Goal: Task Accomplishment & Management: Use online tool/utility

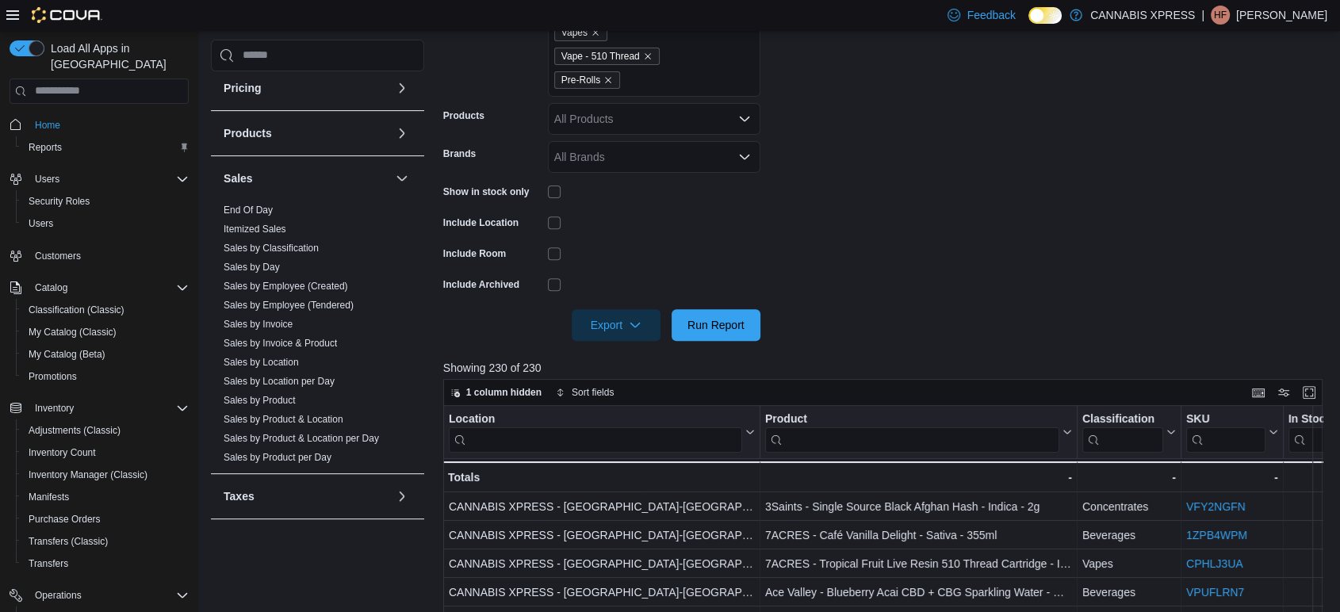
scroll to position [884, 0]
click at [266, 260] on link "Sales by Day" at bounding box center [252, 264] width 56 height 11
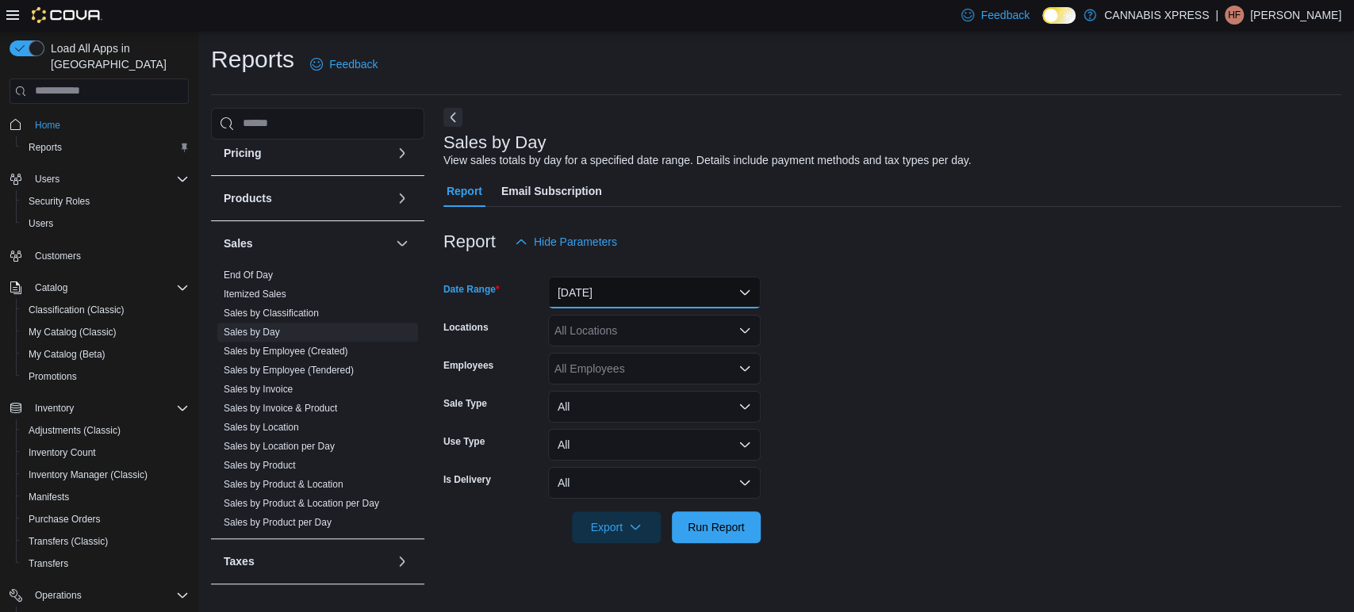
click at [587, 283] on button "[DATE]" at bounding box center [654, 293] width 213 height 32
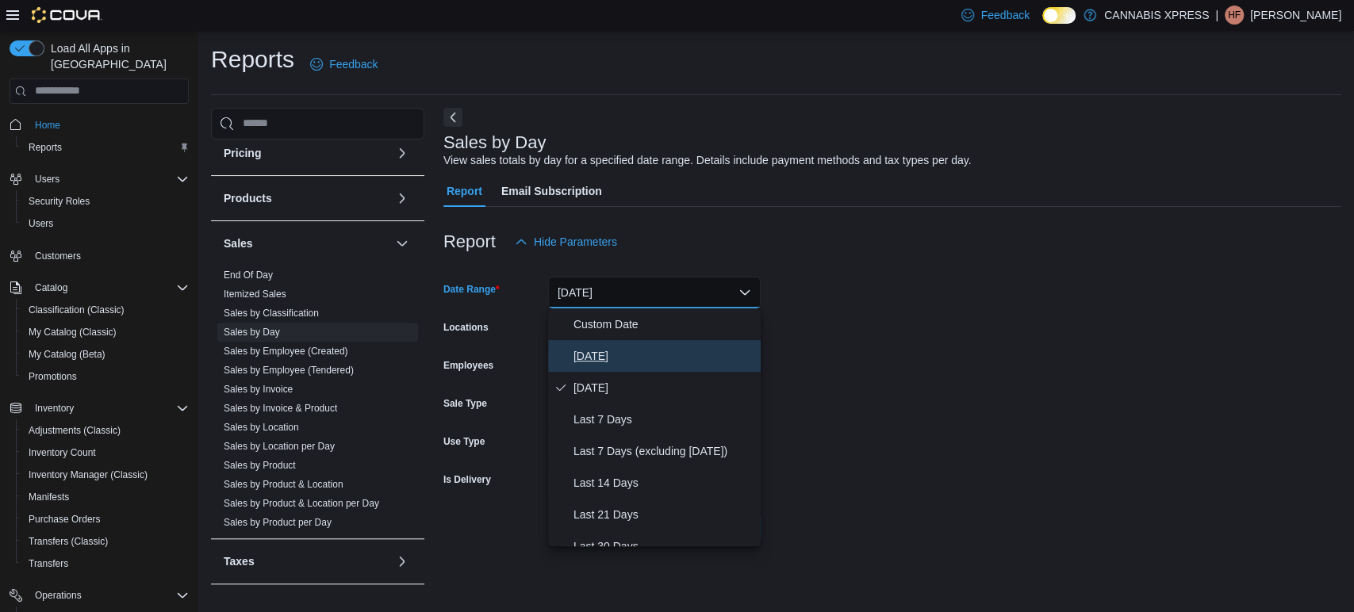
click at [603, 351] on span "[DATE]" at bounding box center [663, 356] width 181 height 19
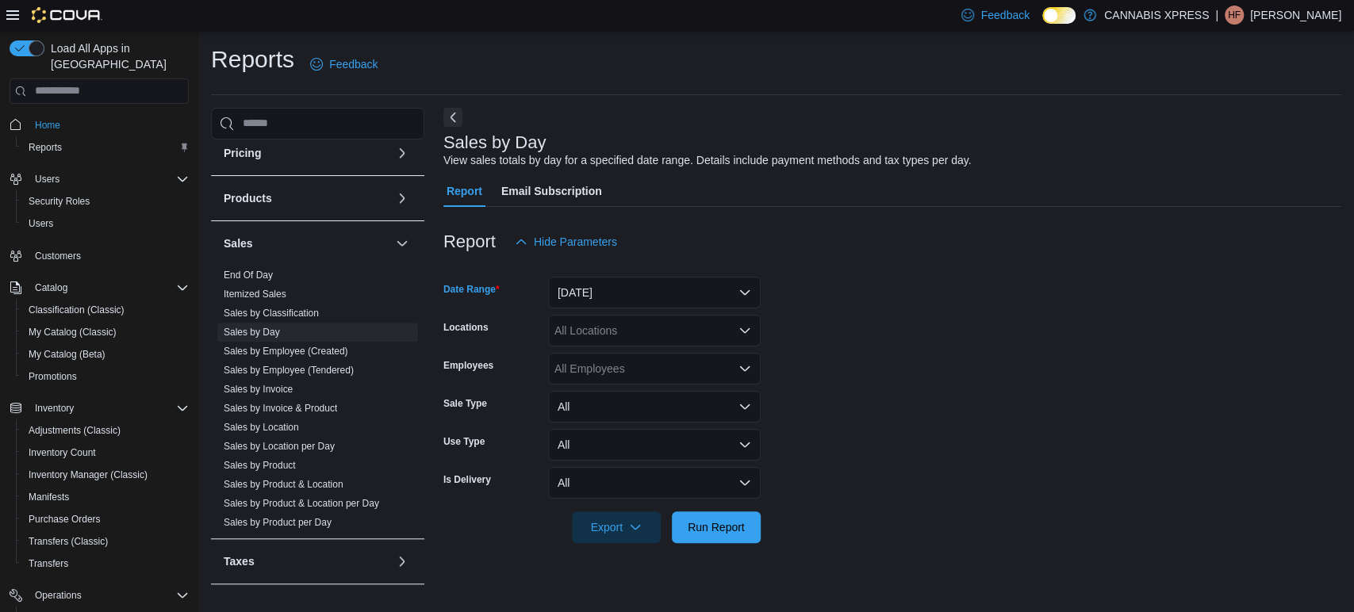
click at [599, 339] on div "All Locations" at bounding box center [654, 331] width 213 height 32
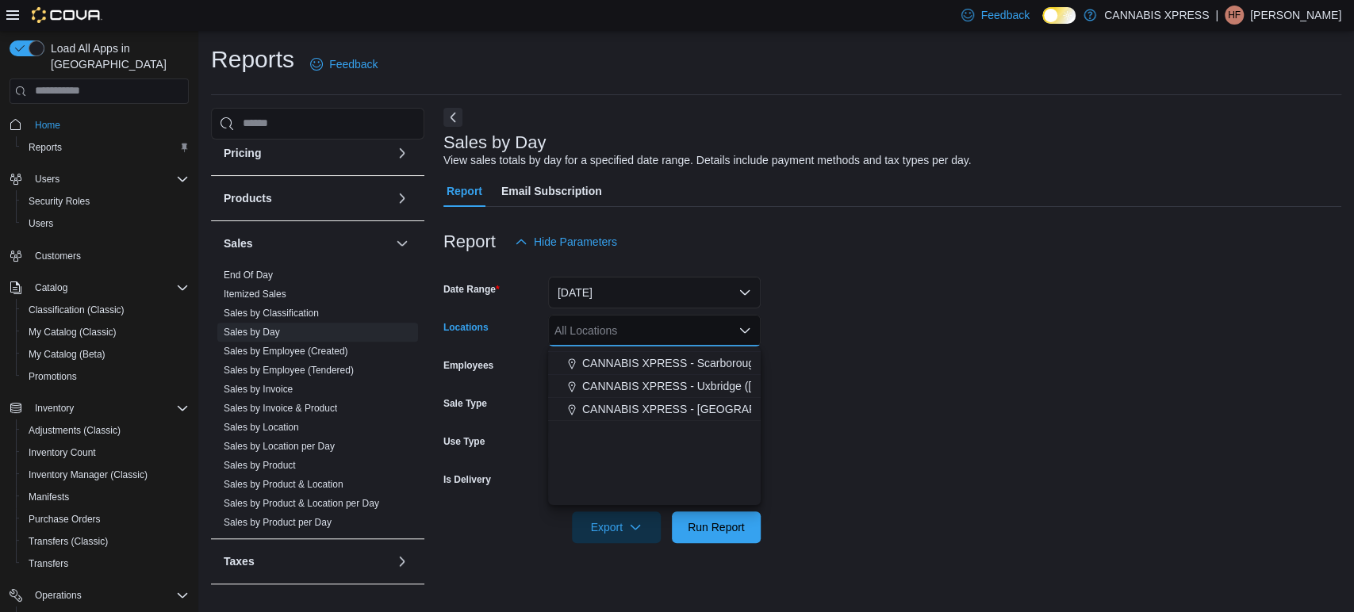
scroll to position [393, 0]
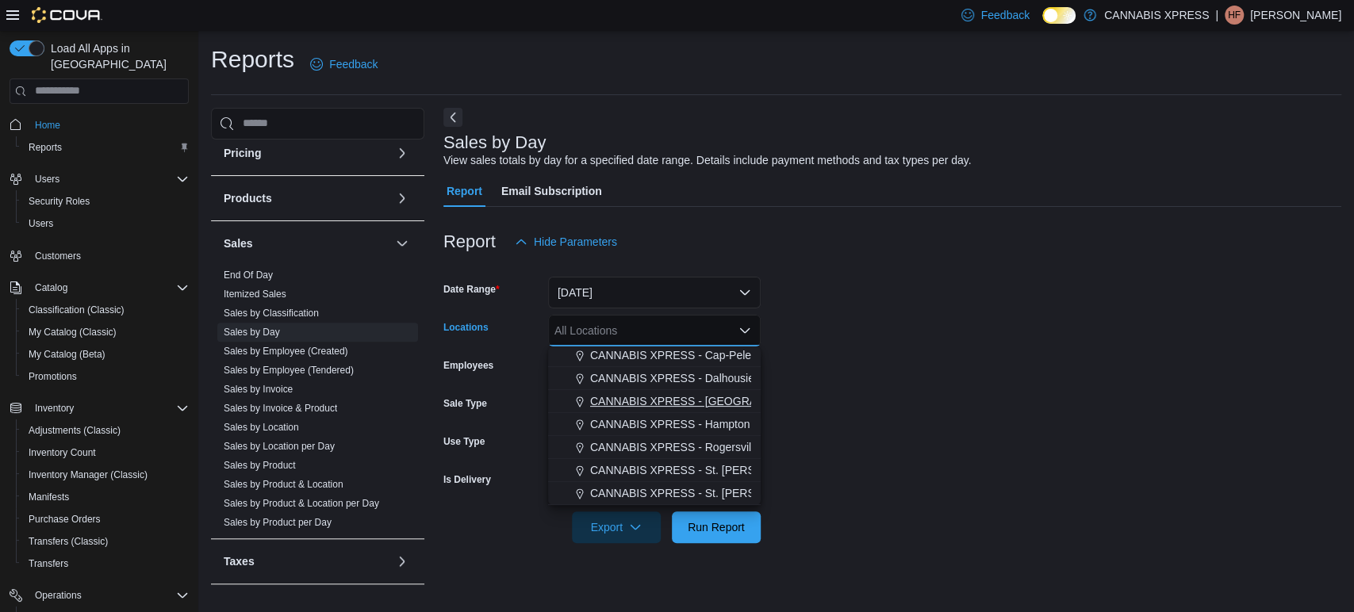
click at [700, 405] on span "CANNABIS XPRESS - [GEOGRAPHIC_DATA]-[GEOGRAPHIC_DATA] ([GEOGRAPHIC_DATA])" at bounding box center [828, 401] width 476 height 16
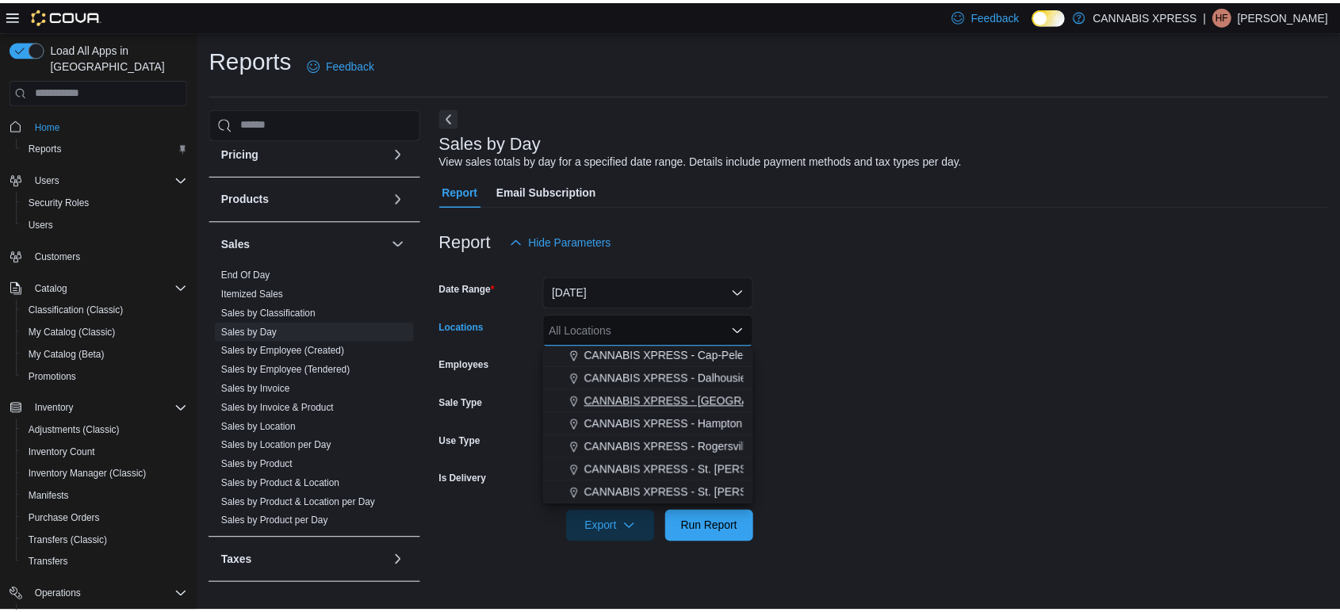
scroll to position [370, 0]
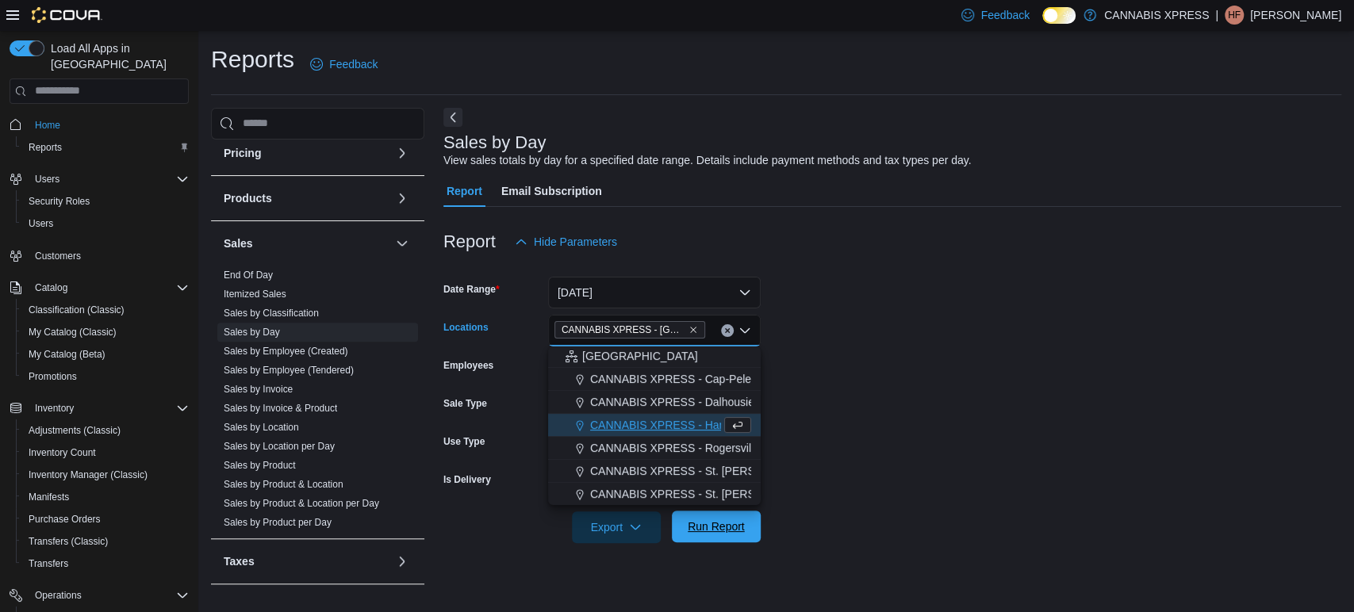
click at [703, 525] on span "Run Report" at bounding box center [716, 527] width 57 height 16
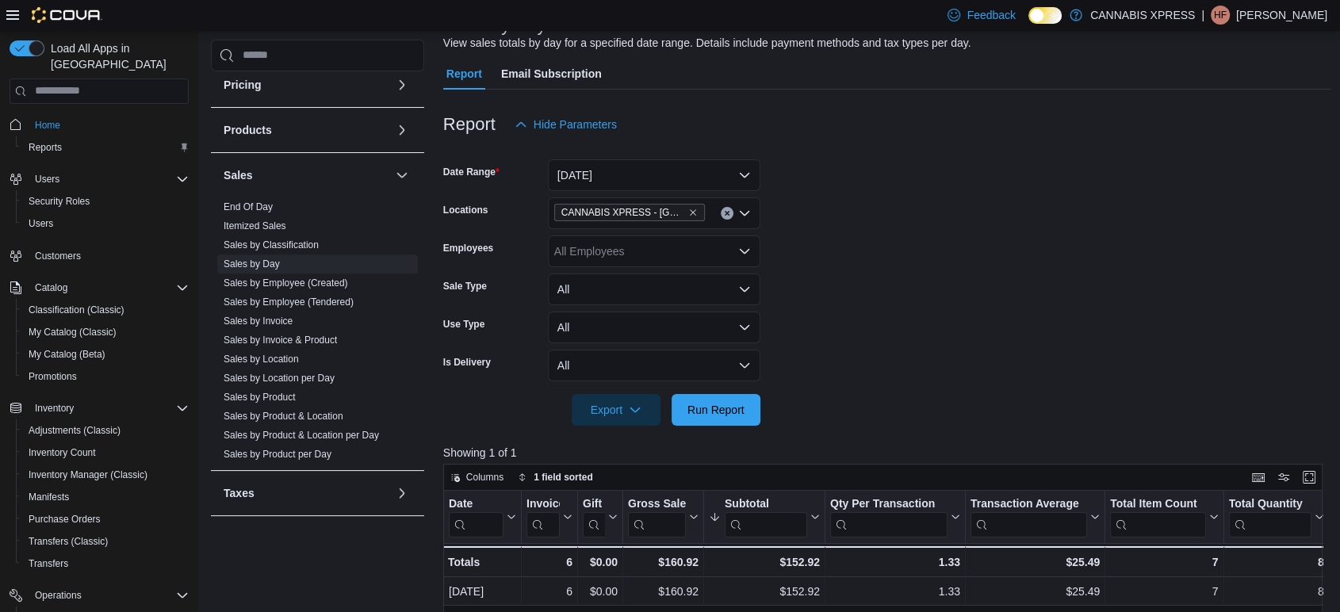
scroll to position [264, 0]
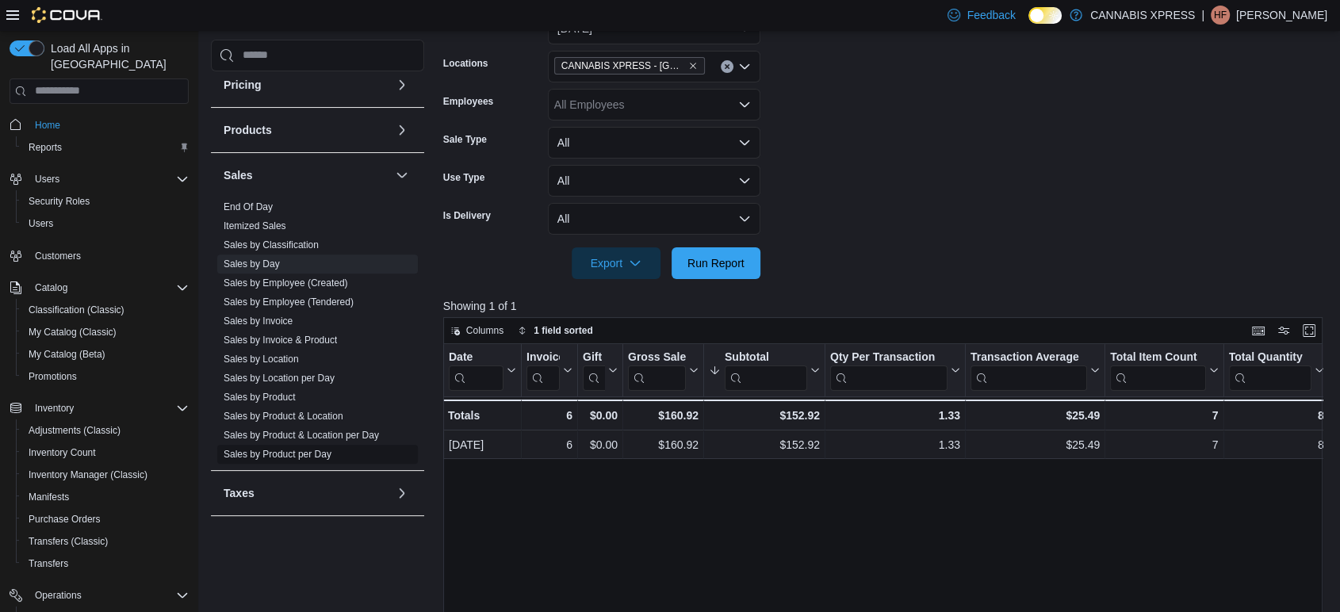
click at [290, 453] on link "Sales by Product per Day" at bounding box center [278, 454] width 108 height 11
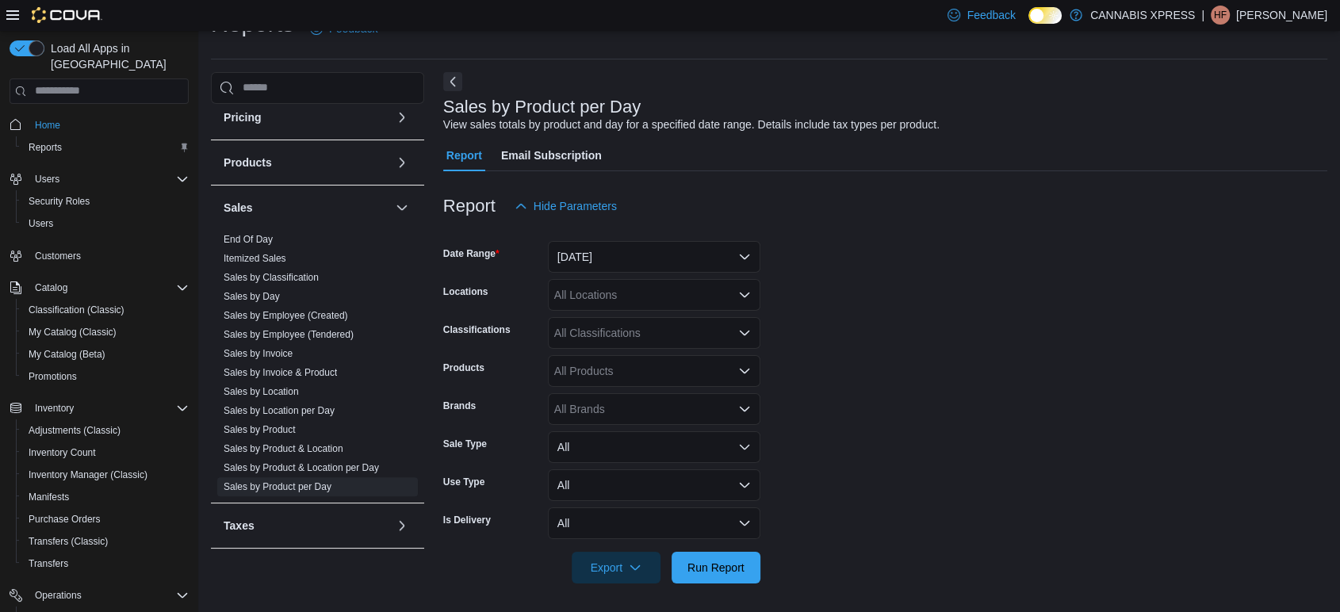
scroll to position [36, 0]
click at [626, 261] on button "[DATE]" at bounding box center [654, 256] width 213 height 32
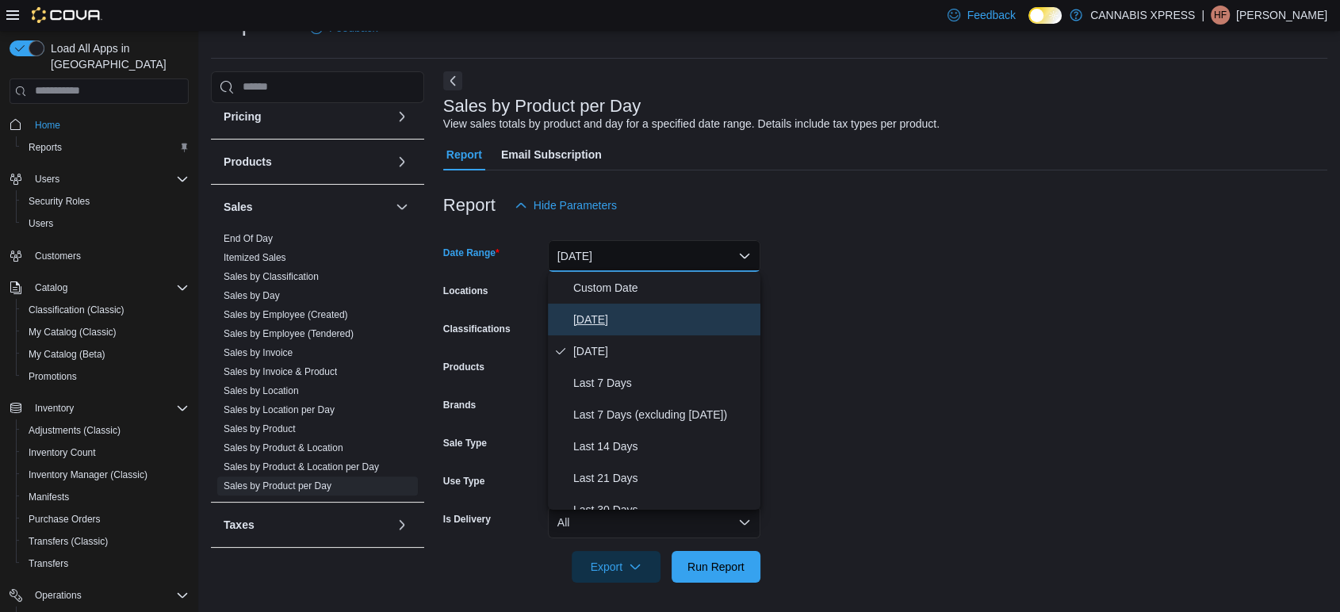
click at [613, 320] on span "[DATE]" at bounding box center [663, 319] width 181 height 19
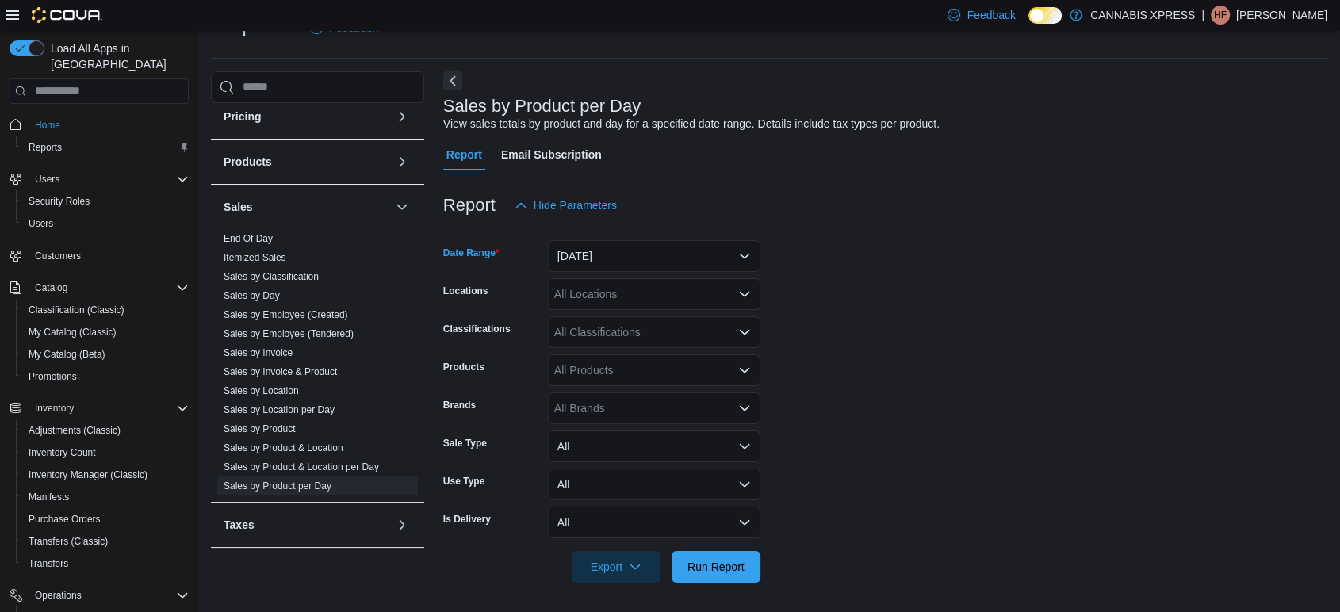
click at [609, 298] on div "All Locations" at bounding box center [654, 294] width 213 height 32
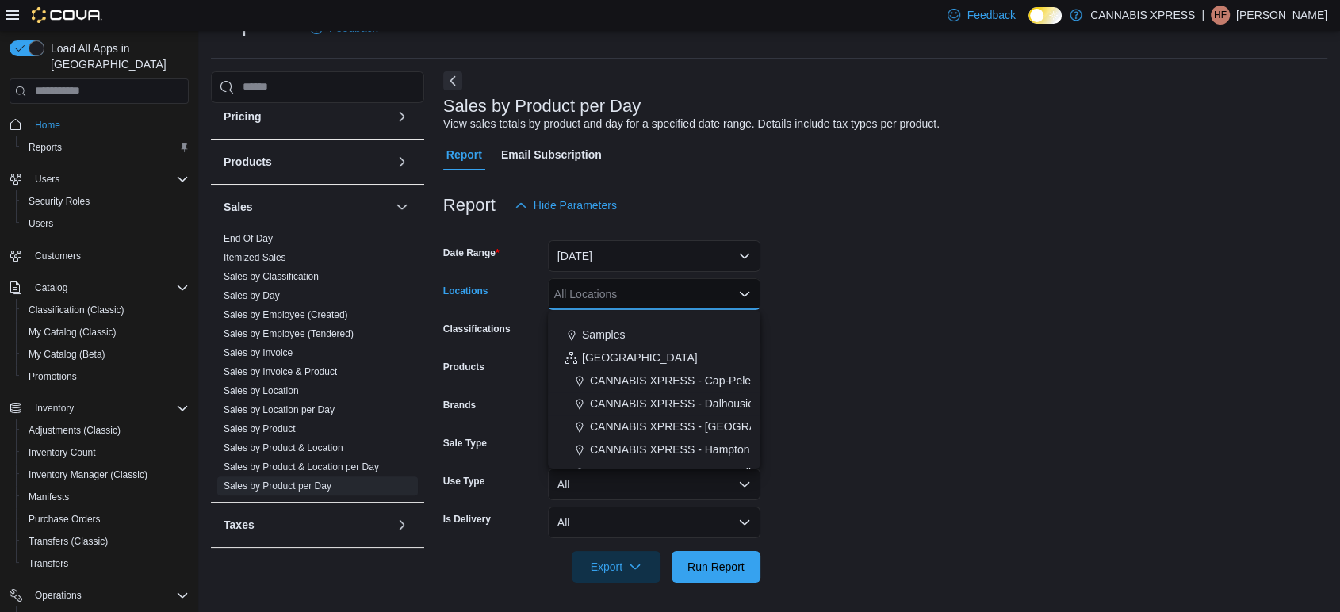
scroll to position [393, 0]
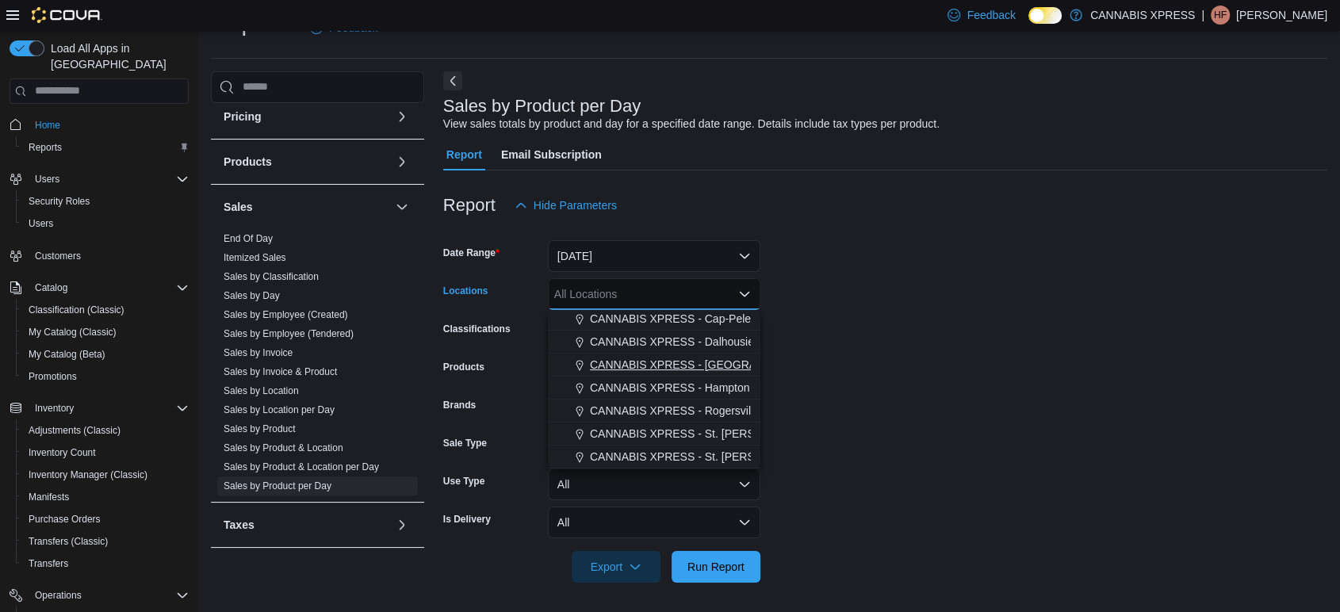
click at [684, 361] on span "CANNABIS XPRESS - [GEOGRAPHIC_DATA]-[GEOGRAPHIC_DATA] ([GEOGRAPHIC_DATA])" at bounding box center [828, 365] width 476 height 16
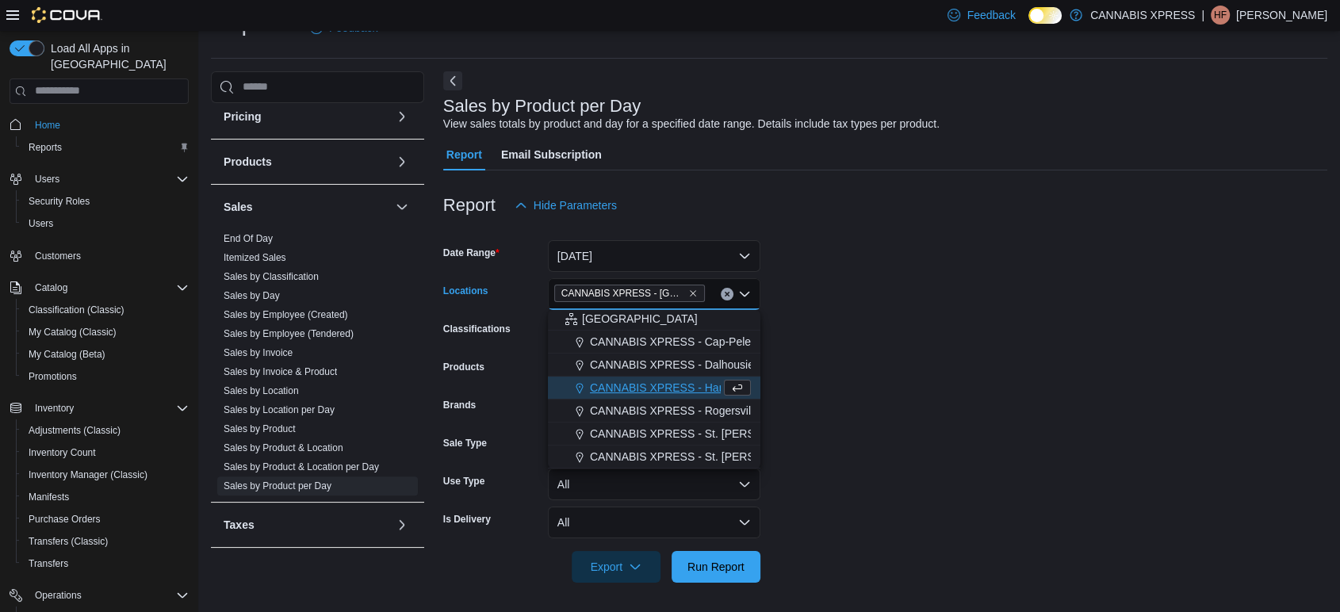
scroll to position [370, 0]
click at [1015, 346] on form "Date Range [DATE] Locations CANNABIS XPRESS - [GEOGRAPHIC_DATA]-[GEOGRAPHIC_DAT…" at bounding box center [885, 402] width 884 height 362
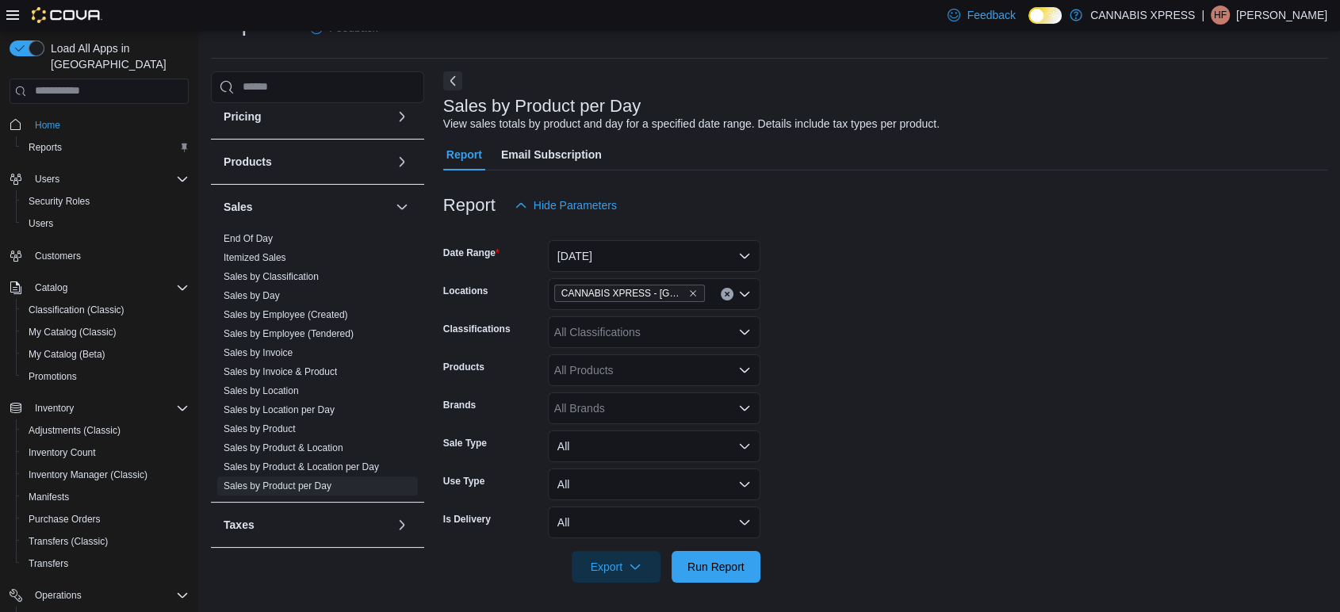
click at [620, 344] on div "All Classifications" at bounding box center [654, 332] width 213 height 32
click at [880, 336] on form "Date Range [DATE] Locations CANNABIS XPRESS - [GEOGRAPHIC_DATA]-[GEOGRAPHIC_DAT…" at bounding box center [885, 402] width 884 height 362
click at [630, 257] on button "[DATE]" at bounding box center [654, 256] width 213 height 32
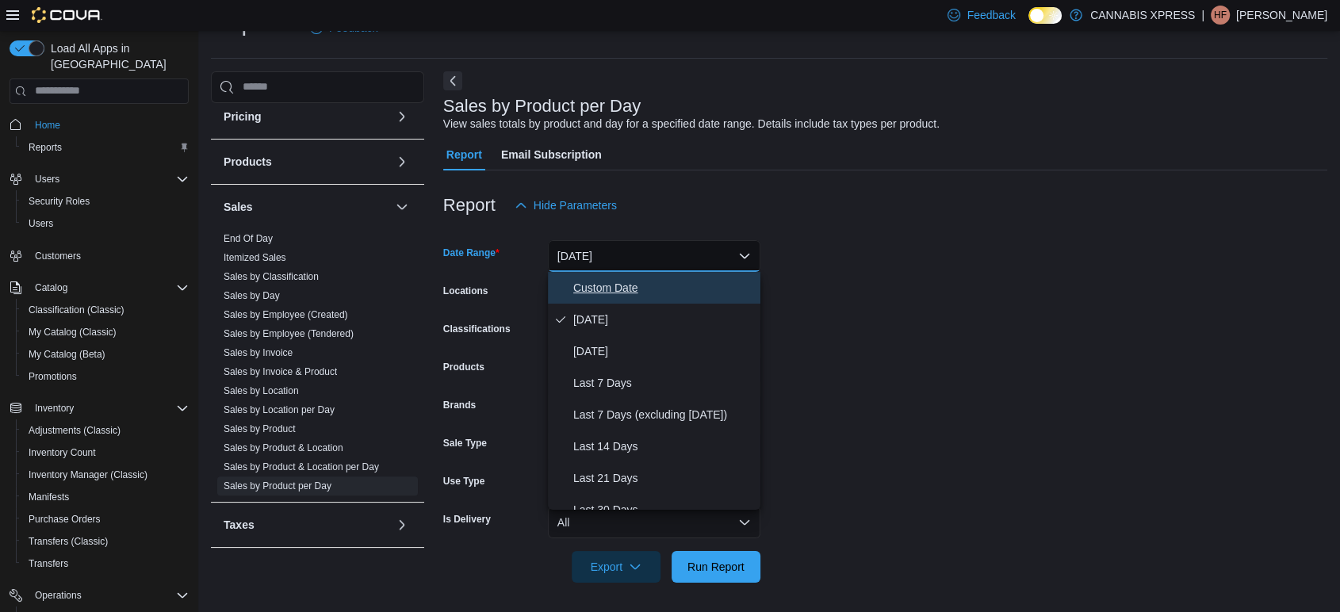
click at [677, 289] on span "Custom Date" at bounding box center [663, 287] width 181 height 19
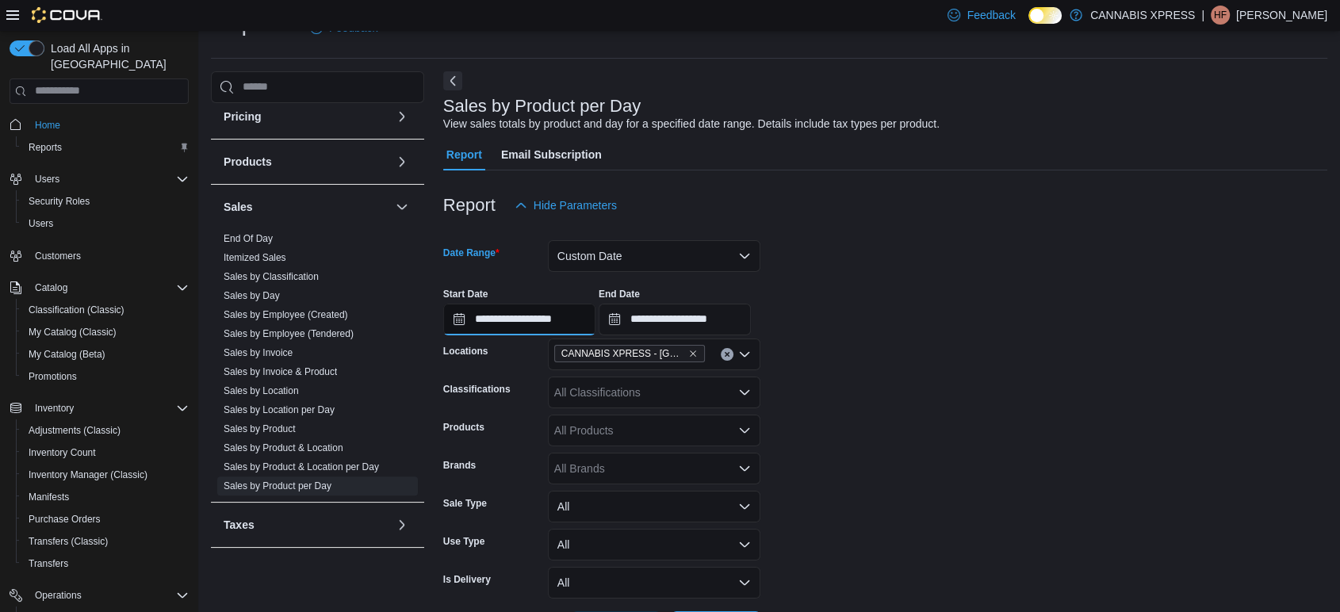
click at [552, 305] on input "**********" at bounding box center [519, 320] width 152 height 32
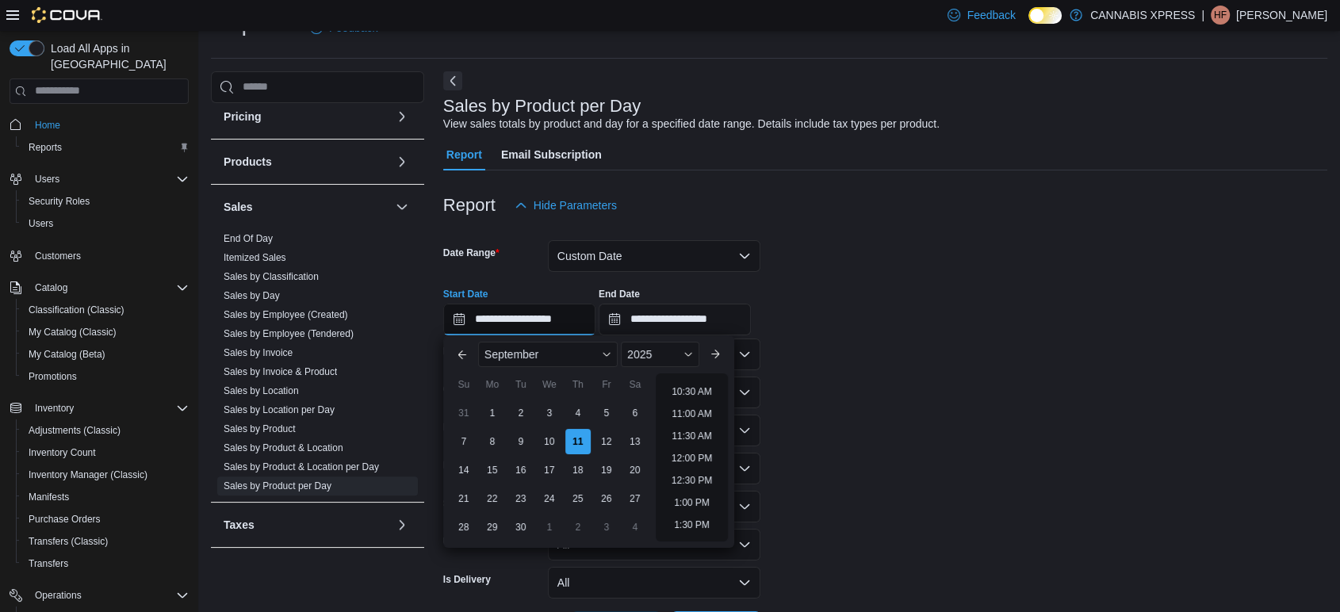
scroll to position [489, 0]
click at [700, 411] on li "11:30 AM" at bounding box center [691, 407] width 53 height 19
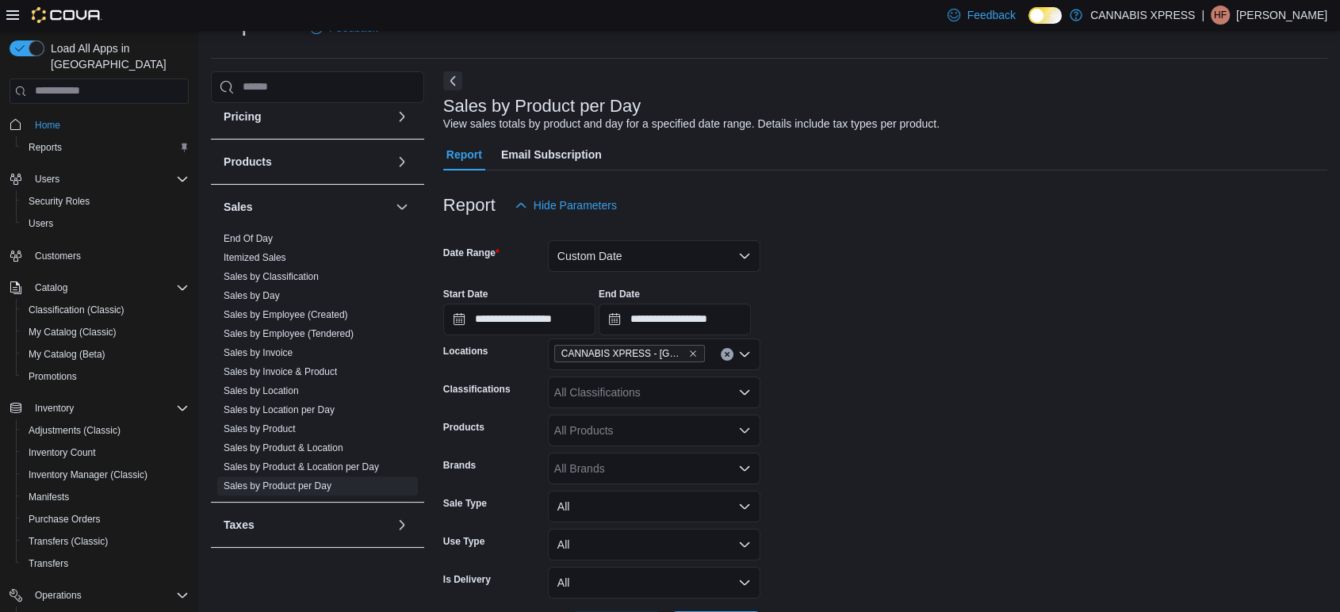
type input "**********"
click at [854, 382] on form "**********" at bounding box center [885, 432] width 884 height 422
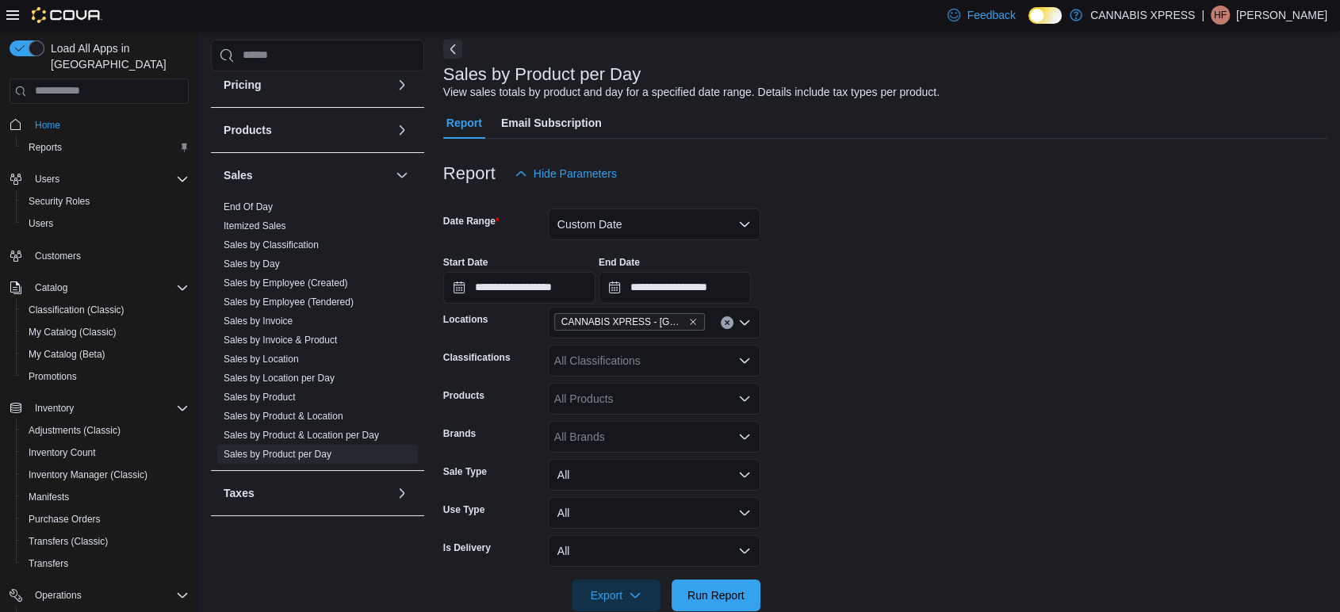
scroll to position [98, 0]
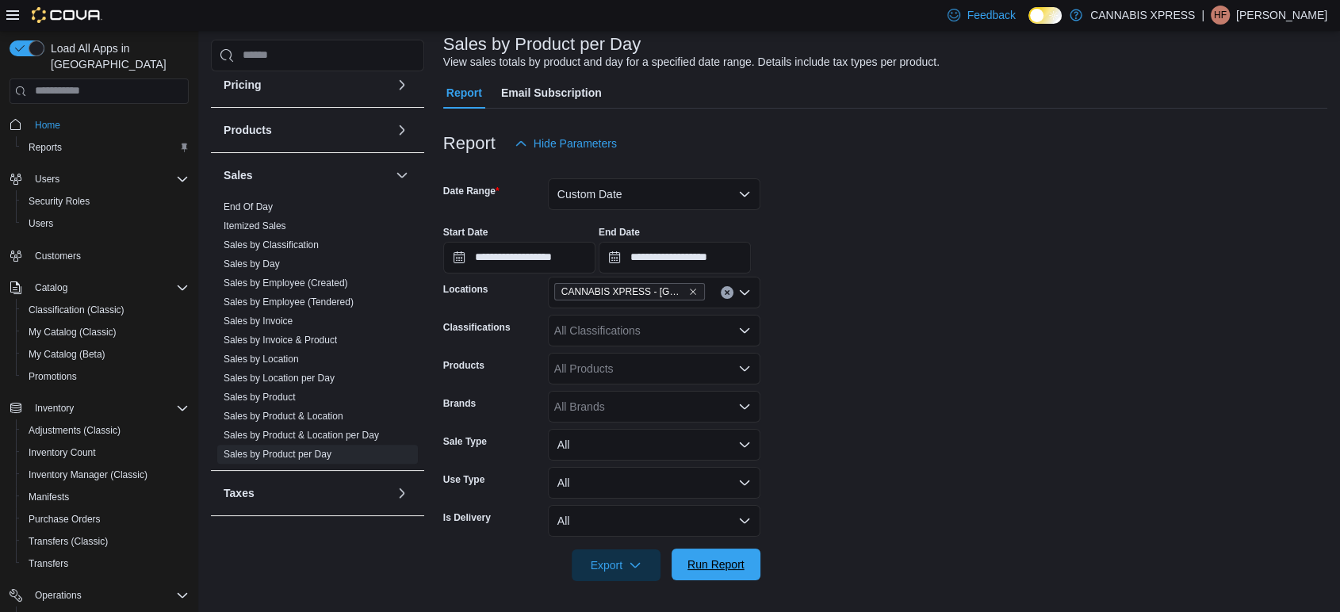
click at [730, 558] on span "Run Report" at bounding box center [716, 565] width 57 height 16
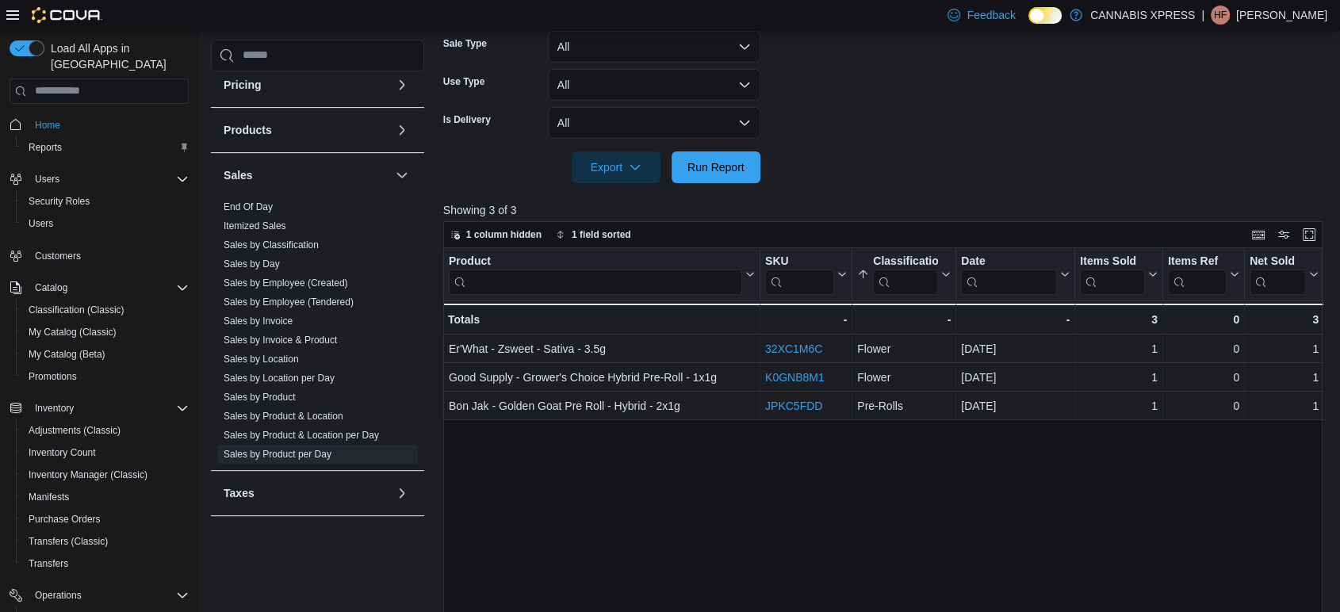
scroll to position [539, 0]
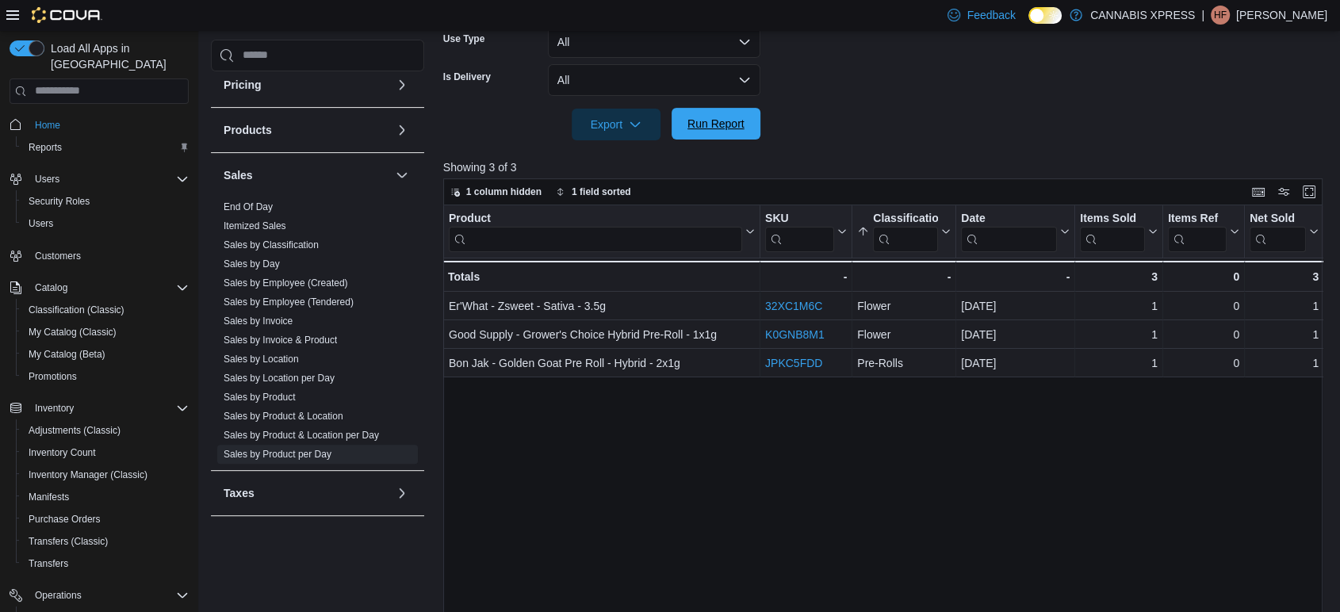
click at [734, 125] on span "Run Report" at bounding box center [716, 124] width 57 height 16
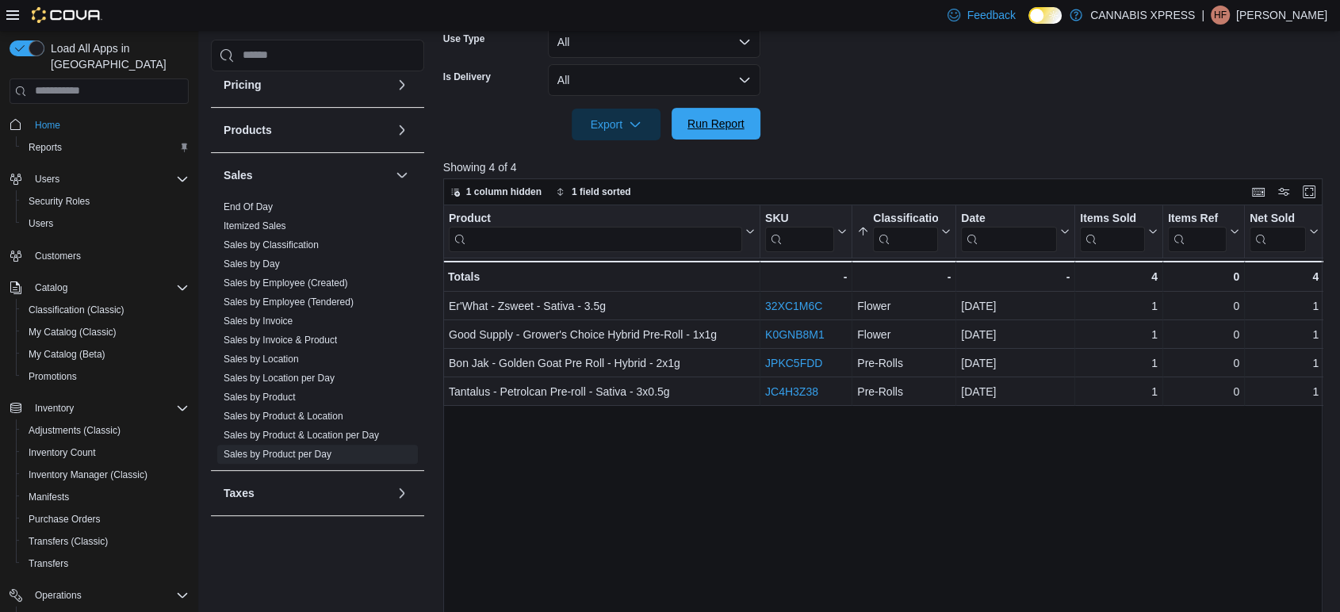
click at [740, 138] on span "Run Report" at bounding box center [716, 124] width 70 height 32
